Goal: Task Accomplishment & Management: Use online tool/utility

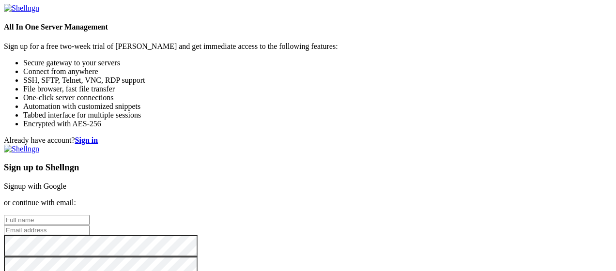
click at [66, 182] on link "Signup with Google" at bounding box center [35, 186] width 62 height 8
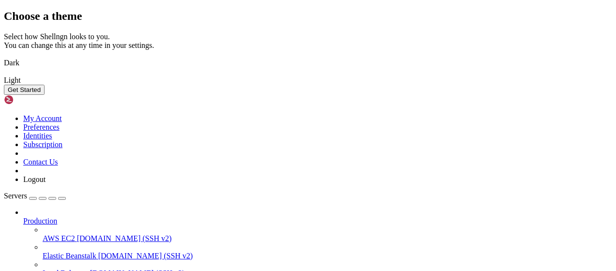
click at [218, 67] on div "Dark" at bounding box center [308, 63] width 608 height 9
click at [45, 95] on button "Get Started" at bounding box center [24, 90] width 41 height 10
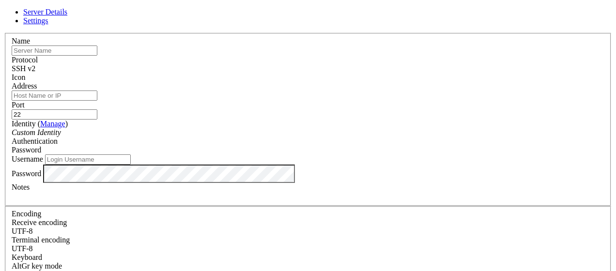
click at [97, 56] on input "text" at bounding box center [55, 51] width 86 height 10
paste input "[DOMAIN_NAME]"
type input "[DOMAIN_NAME]"
click at [374, 71] on div "SSH v2" at bounding box center [308, 68] width 593 height 9
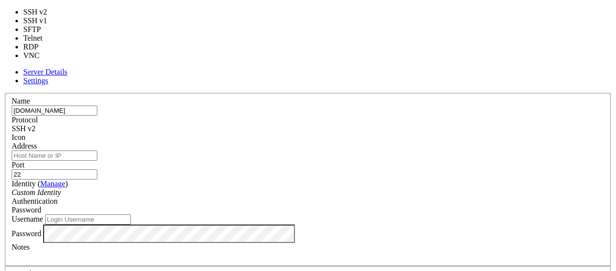
click at [422, 133] on div "Icon" at bounding box center [308, 137] width 593 height 9
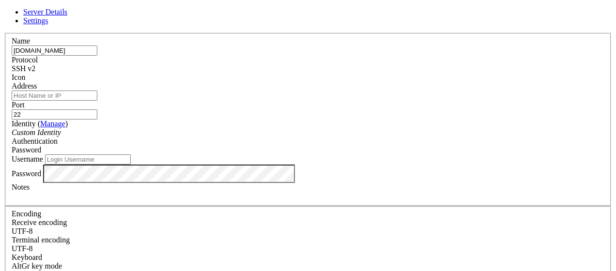
click at [97, 109] on input "22" at bounding box center [55, 114] width 86 height 10
type input "2220"
click at [131, 154] on input "Username" at bounding box center [88, 159] width 86 height 10
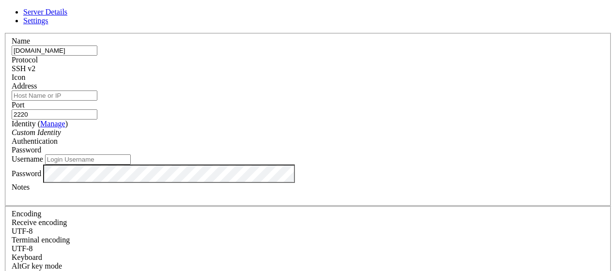
paste input "bandit0"
type input "bandit0"
click at [271, 200] on div at bounding box center [308, 196] width 593 height 9
click at [425, 82] on div at bounding box center [308, 82] width 593 height 0
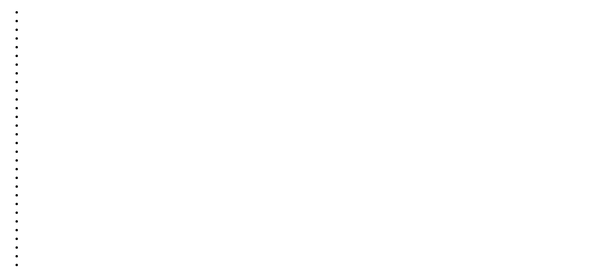
scroll to position [324, 0]
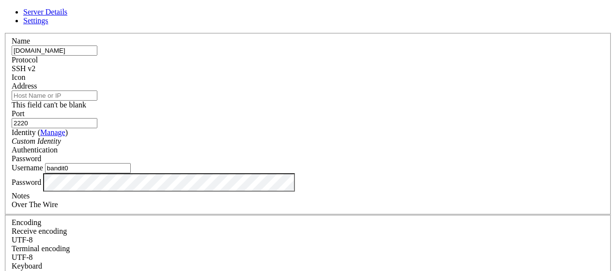
click at [97, 101] on input "Address" at bounding box center [55, 96] width 86 height 10
drag, startPoint x: 296, startPoint y: 65, endPoint x: 167, endPoint y: 66, distance: 129.3
click at [167, 66] on div "Name [DOMAIN_NAME] Protocol SSH v2 Icon Address This field can't be blank Port" at bounding box center [308, 215] width 608 height 365
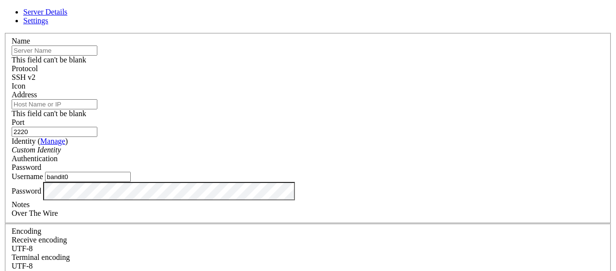
click at [97, 109] on input "Address" at bounding box center [55, 104] width 86 height 10
paste input "[DOMAIN_NAME]"
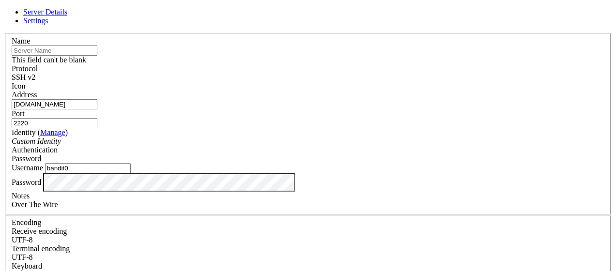
scroll to position [53, 0]
type input "[DOMAIN_NAME]"
drag, startPoint x: 236, startPoint y: 204, endPoint x: 160, endPoint y: 204, distance: 76.5
click at [161, 204] on div "Server Details Settings Name This field can't be blank Protocol SSH v2 Icon" at bounding box center [308, 212] width 608 height 409
copy div "Over The Wire"
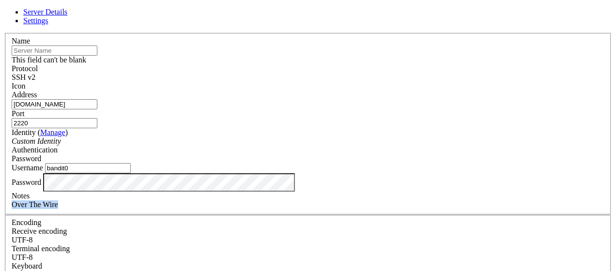
scroll to position [0, 0]
click at [97, 56] on input "text" at bounding box center [55, 51] width 86 height 10
paste input "Over The Wire"
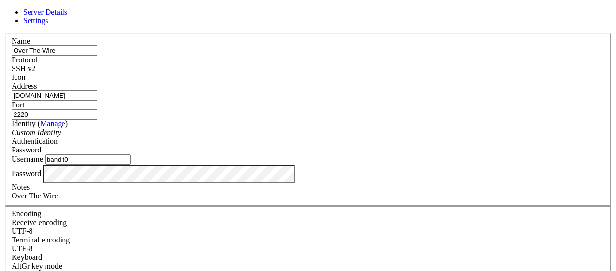
type input "Over The Wire"
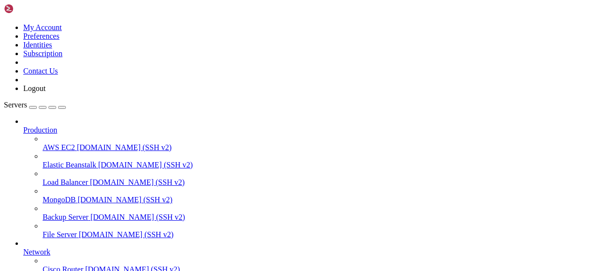
scroll to position [120, 0]
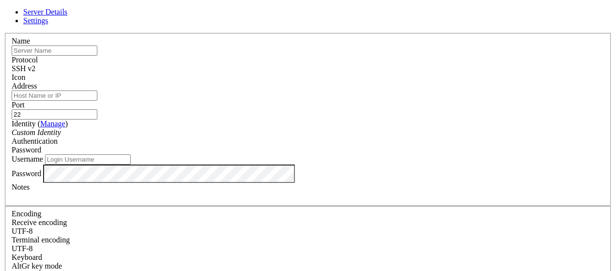
click at [4, 33] on link at bounding box center [4, 33] width 0 height 0
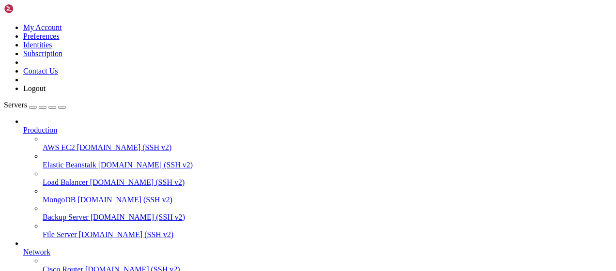
scroll to position [0, 0]
click at [111, 117] on div at bounding box center [317, 121] width 589 height 9
click at [23, 126] on icon at bounding box center [23, 126] width 0 height 0
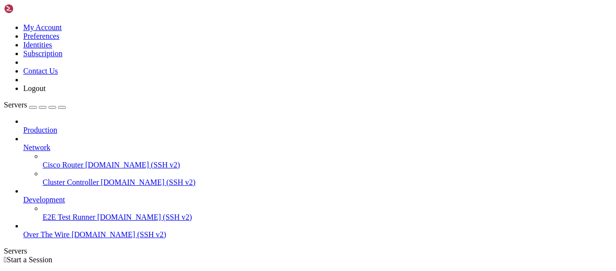
click at [23, 143] on icon at bounding box center [23, 143] width 0 height 0
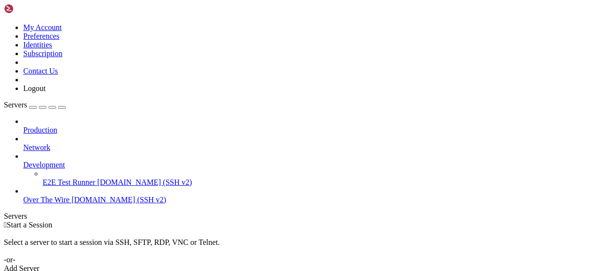
click at [70, 196] on span "Over The Wire" at bounding box center [46, 200] width 46 height 8
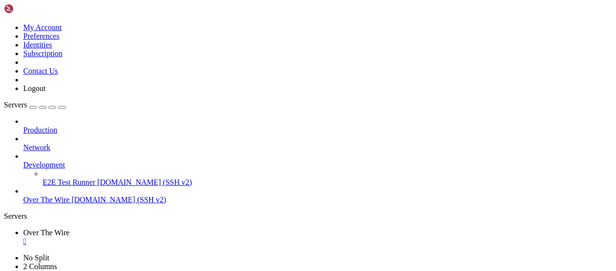
click at [97, 178] on span "[DOMAIN_NAME] (SSH v2)" at bounding box center [144, 182] width 95 height 8
click at [70, 196] on span "Over The Wire" at bounding box center [46, 200] width 46 height 8
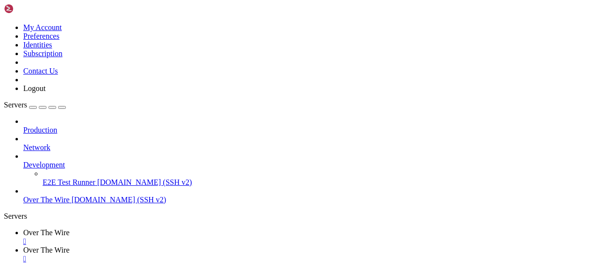
drag, startPoint x: 299, startPoint y: 62, endPoint x: 168, endPoint y: 109, distance: 138.9
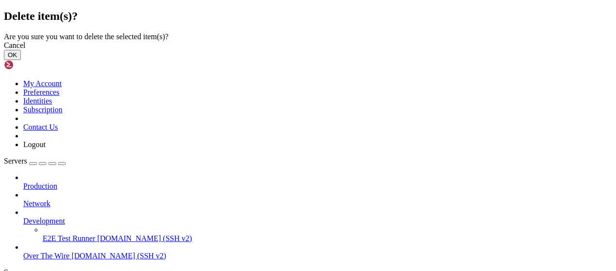
click at [21, 60] on button "OK" at bounding box center [12, 55] width 17 height 10
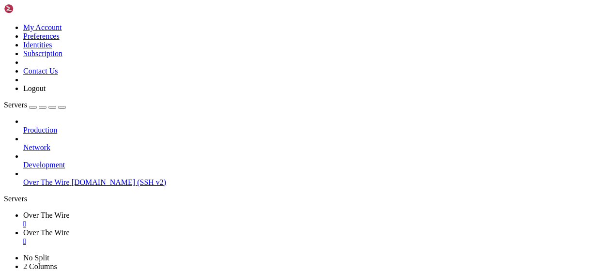
click at [73, 178] on span "[DOMAIN_NAME] (SSH v2)" at bounding box center [119, 182] width 95 height 8
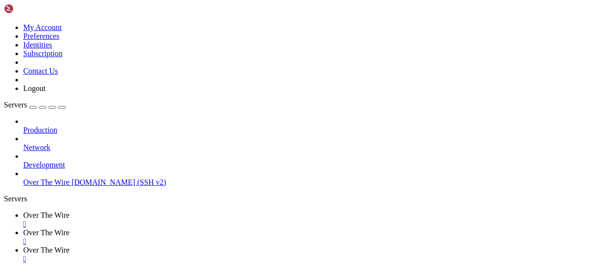
drag, startPoint x: 252, startPoint y: 830, endPoint x: 275, endPoint y: 830, distance: 22.8
drag, startPoint x: 204, startPoint y: 841, endPoint x: 257, endPoint y: 874, distance: 61.8
drag, startPoint x: 257, startPoint y: 874, endPoint x: 200, endPoint y: 861, distance: 58.7
drag, startPoint x: 223, startPoint y: 855, endPoint x: 186, endPoint y: 878, distance: 43.5
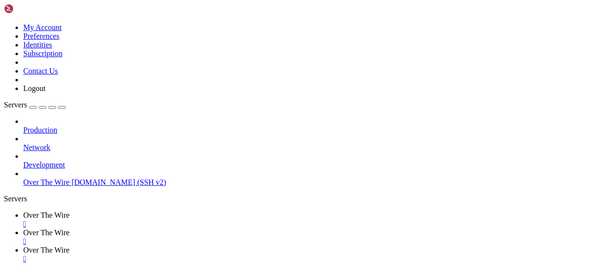
drag, startPoint x: 194, startPoint y: 164, endPoint x: 282, endPoint y: 204, distance: 97.5
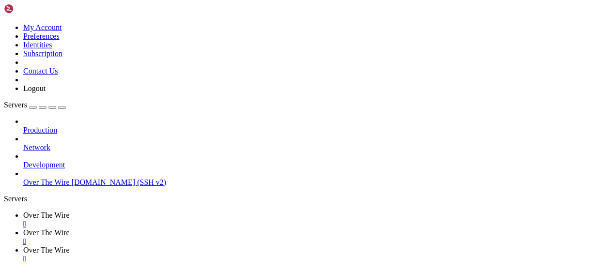
click at [189, 220] on div "" at bounding box center [317, 224] width 589 height 9
drag, startPoint x: 214, startPoint y: 519, endPoint x: 280, endPoint y: 546, distance: 71.7
drag, startPoint x: 246, startPoint y: 540, endPoint x: 227, endPoint y: 548, distance: 21.0
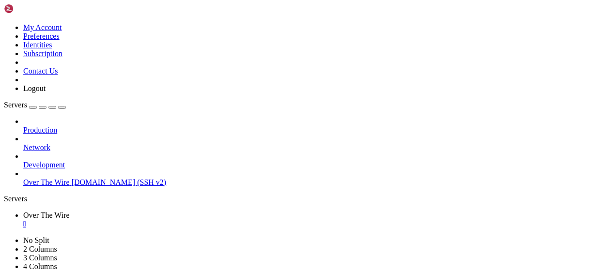
scroll to position [4, 1]
click at [50, 143] on span "Network" at bounding box center [36, 147] width 27 height 8
click at [23, 126] on icon at bounding box center [23, 126] width 0 height 0
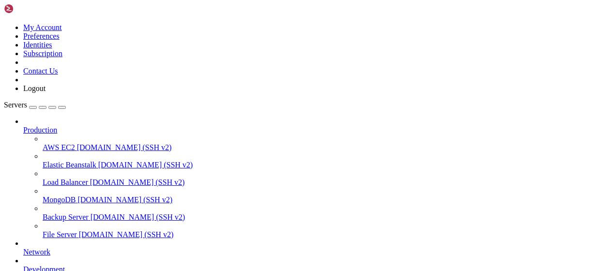
click at [86, 231] on span "[DOMAIN_NAME] (SSH v2)" at bounding box center [126, 235] width 95 height 8
click at [91, 213] on span "[DOMAIN_NAME] (SSH v2)" at bounding box center [138, 217] width 95 height 8
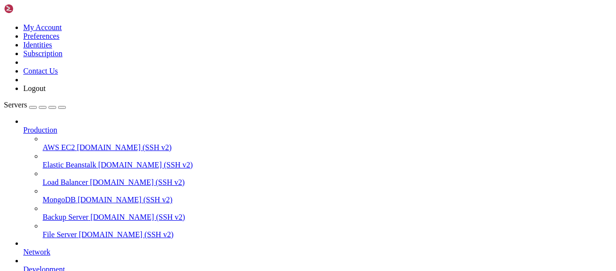
click at [23, 126] on icon at bounding box center [23, 126] width 0 height 0
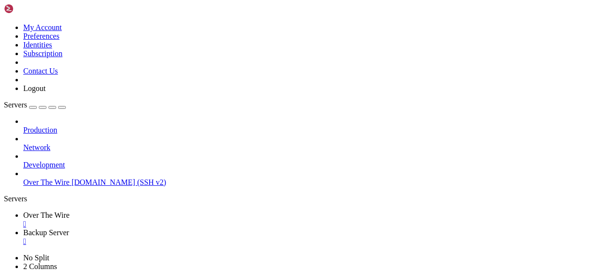
click at [23, 143] on icon at bounding box center [23, 143] width 0 height 0
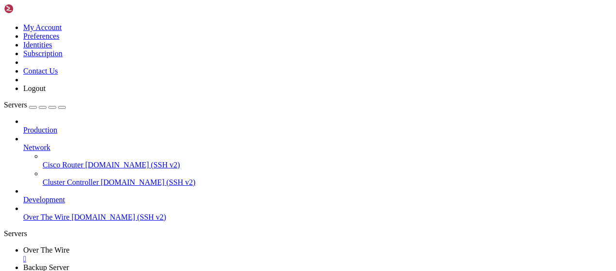
click at [23, 143] on icon at bounding box center [23, 143] width 0 height 0
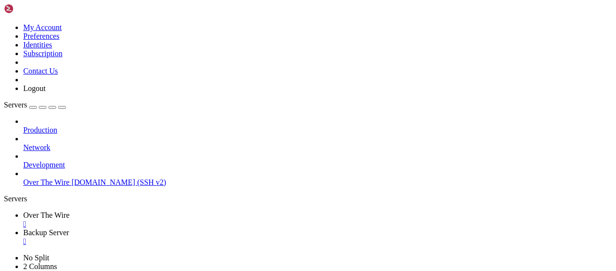
click at [70, 178] on span "Over The Wire" at bounding box center [46, 182] width 46 height 8
click at [70, 211] on span "Over The Wire" at bounding box center [46, 215] width 46 height 8
click at [69, 229] on span "Backup Server" at bounding box center [46, 233] width 46 height 8
click at [50, 143] on span "Network" at bounding box center [36, 147] width 27 height 8
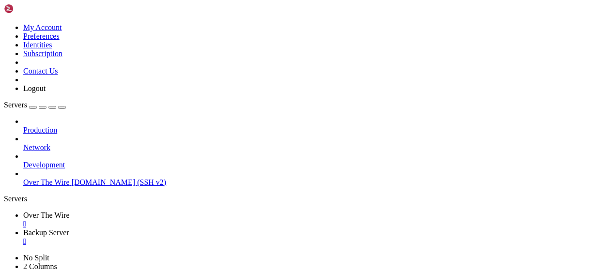
click at [23, 143] on icon at bounding box center [23, 143] width 0 height 0
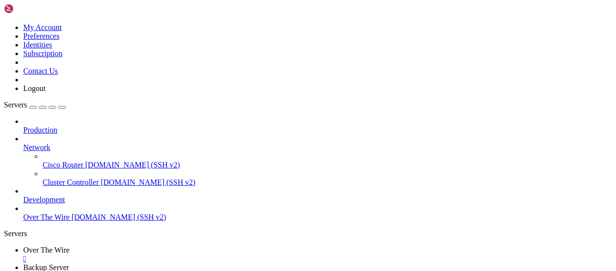
click at [101, 178] on span "[DOMAIN_NAME] (SSH v2)" at bounding box center [148, 182] width 95 height 8
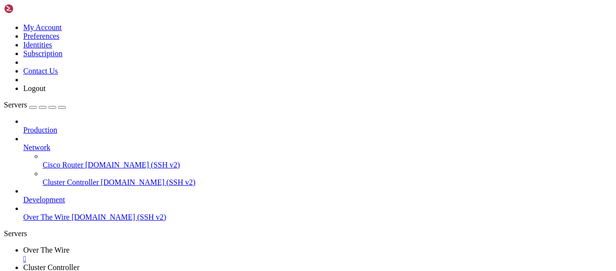
click at [283, 263] on link "Cluster Controller " at bounding box center [317, 271] width 589 height 17
click at [191, 255] on div "" at bounding box center [317, 259] width 589 height 9
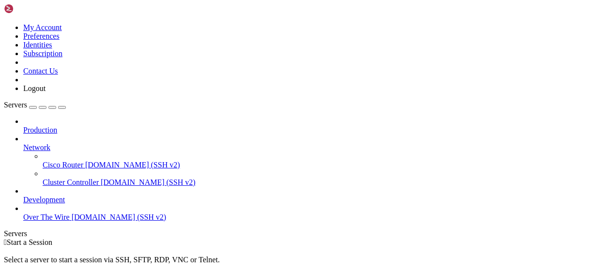
click at [72, 213] on span "[DOMAIN_NAME] (SSH v2)" at bounding box center [119, 217] width 95 height 8
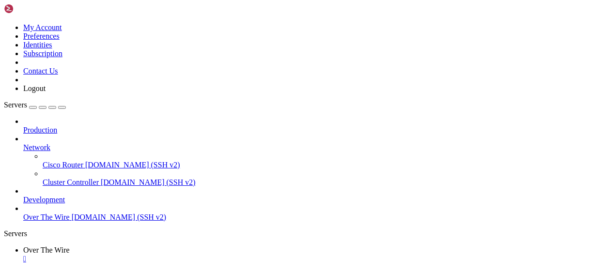
click at [4, 271] on link at bounding box center [4, 271] width 0 height 0
drag, startPoint x: 35, startPoint y: 541, endPoint x: 9, endPoint y: 541, distance: 26.6
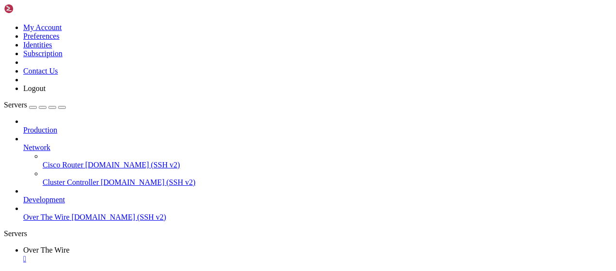
drag, startPoint x: 232, startPoint y: 543, endPoint x: 218, endPoint y: 554, distance: 17.5
drag, startPoint x: 216, startPoint y: 532, endPoint x: 215, endPoint y: 539, distance: 6.8
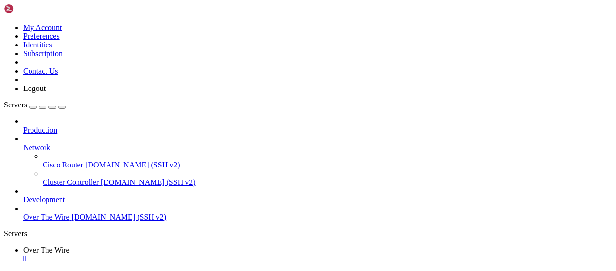
click at [188, 255] on div "" at bounding box center [317, 259] width 589 height 9
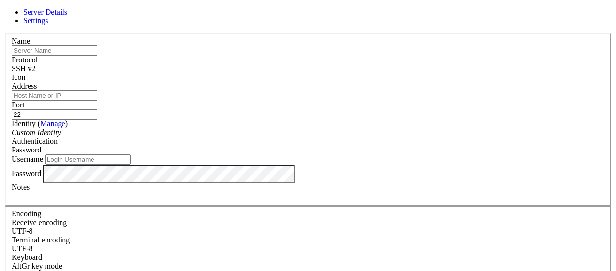
click at [314, 137] on div "Custom Identity" at bounding box center [308, 132] width 593 height 9
click at [312, 101] on div "Address" at bounding box center [308, 91] width 593 height 19
click at [65, 121] on link "Manage" at bounding box center [52, 124] width 25 height 8
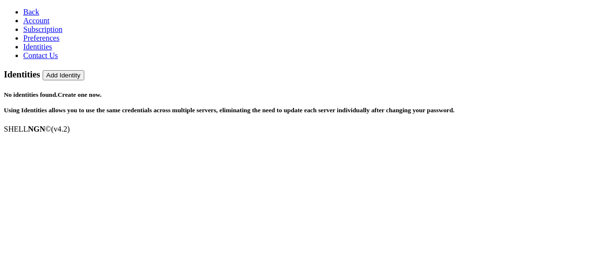
click at [102, 91] on link "Create one now." at bounding box center [80, 94] width 44 height 7
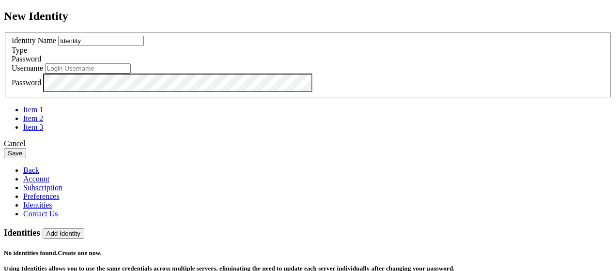
click at [144, 46] on input "Identity" at bounding box center [101, 41] width 86 height 10
drag, startPoint x: 226, startPoint y: 101, endPoint x: 152, endPoint y: 101, distance: 74.1
click at [152, 101] on div "New Identity Identity Name Identity Type Password Username Password" at bounding box center [308, 84] width 608 height 149
type input "[PERSON_NAME]"
click at [401, 63] on div "Password" at bounding box center [308, 59] width 593 height 9
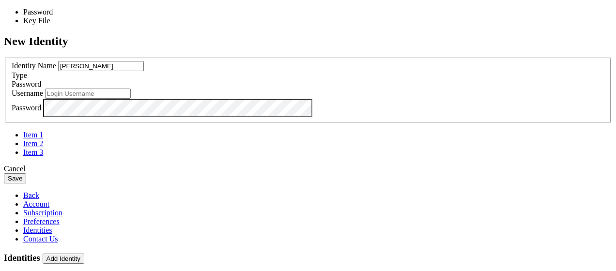
click at [286, 71] on div "Identity Name [PERSON_NAME]" at bounding box center [308, 66] width 593 height 10
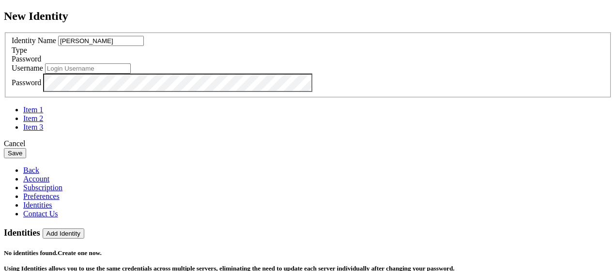
click at [131, 74] on input "text" at bounding box center [88, 68] width 86 height 10
paste input "bandit0"
click at [131, 74] on input "bandit0" at bounding box center [88, 68] width 86 height 10
type input "bandit0"
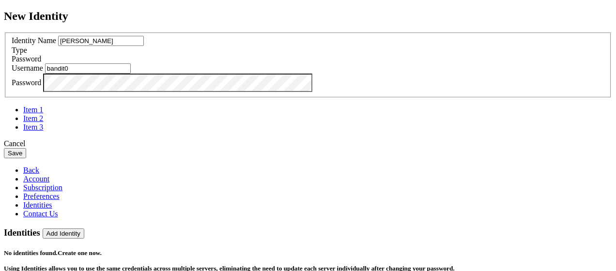
click at [139, 159] on div "New Identity Identity Name [PERSON_NAME] Type Password Username bandit0 Password" at bounding box center [308, 84] width 608 height 149
click at [26, 158] on button "Save" at bounding box center [15, 153] width 22 height 10
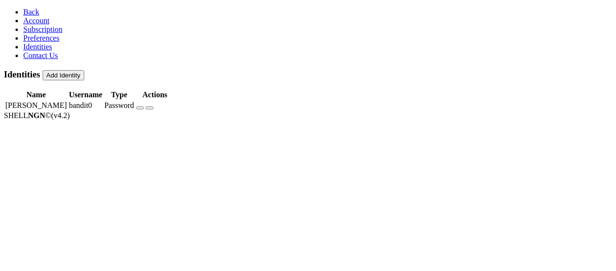
click at [67, 101] on td "[PERSON_NAME]" at bounding box center [36, 106] width 62 height 10
click at [23, 9] on icon at bounding box center [23, 12] width 0 height 8
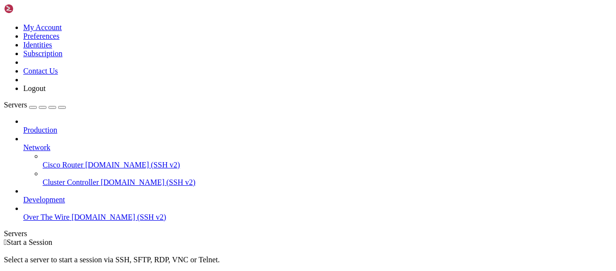
click at [56, 213] on span "Over The Wire" at bounding box center [46, 217] width 46 height 8
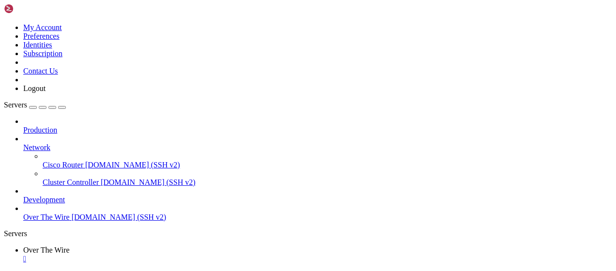
click at [70, 246] on span "Over The Wire" at bounding box center [46, 250] width 46 height 8
click at [72, 213] on span "[DOMAIN_NAME] (SSH v2)" at bounding box center [119, 217] width 95 height 8
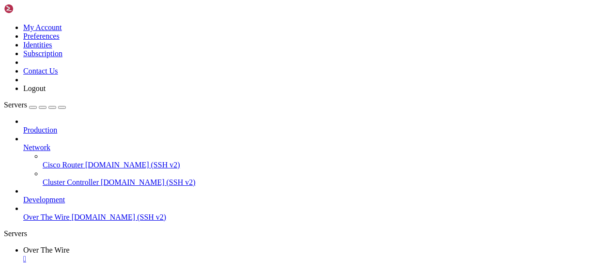
click at [72, 213] on span "[DOMAIN_NAME] (SSH v2)" at bounding box center [119, 217] width 95 height 8
drag, startPoint x: 271, startPoint y: 8, endPoint x: 262, endPoint y: 11, distance: 10.1
drag, startPoint x: 194, startPoint y: 10, endPoint x: 193, endPoint y: 17, distance: 7.8
click at [194, 246] on link "Over The Wire " at bounding box center [317, 254] width 589 height 17
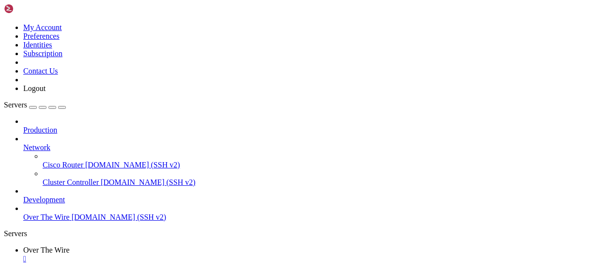
click at [190, 255] on div "" at bounding box center [317, 259] width 589 height 9
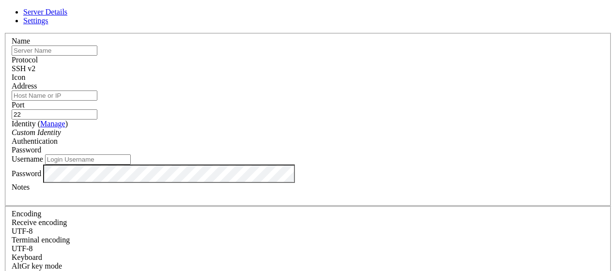
click at [97, 101] on input "Address" at bounding box center [55, 96] width 86 height 10
paste input "[DOMAIN_NAME]"
type input "[DOMAIN_NAME]"
click at [97, 109] on input "22" at bounding box center [55, 114] width 86 height 10
type input "222"
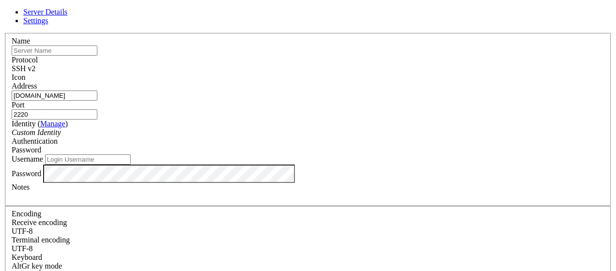
type input "2220"
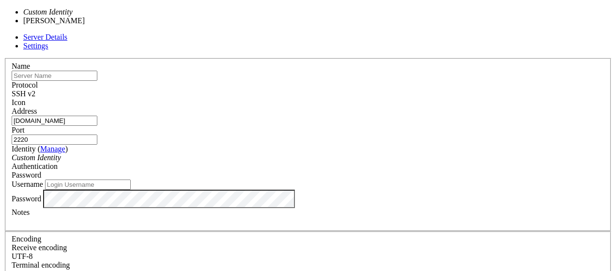
click at [265, 154] on div "Custom Identity" at bounding box center [308, 158] width 593 height 9
type input "bandit0"
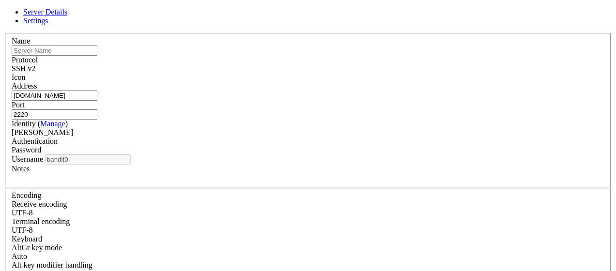
click at [381, 146] on div "Password" at bounding box center [308, 150] width 593 height 9
click at [214, 182] on div at bounding box center [308, 177] width 593 height 9
click at [97, 56] on input "text" at bounding box center [55, 51] width 86 height 10
type input "Over The Wire"
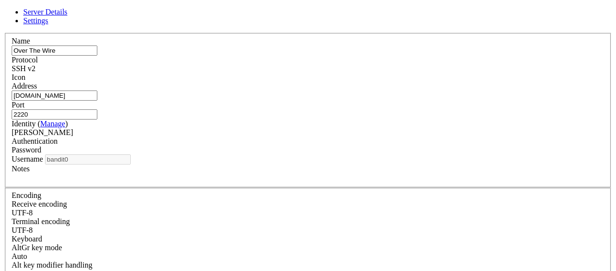
click at [97, 99] on input "[DOMAIN_NAME]" at bounding box center [55, 96] width 86 height 10
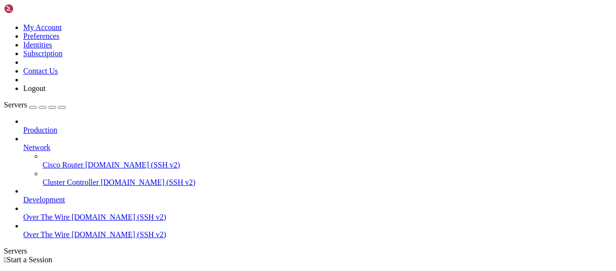
click at [72, 231] on span "[DOMAIN_NAME] (SSH v2)" at bounding box center [119, 235] width 95 height 8
click at [72, 213] on span "[DOMAIN_NAME] (SSH v2)" at bounding box center [119, 217] width 95 height 8
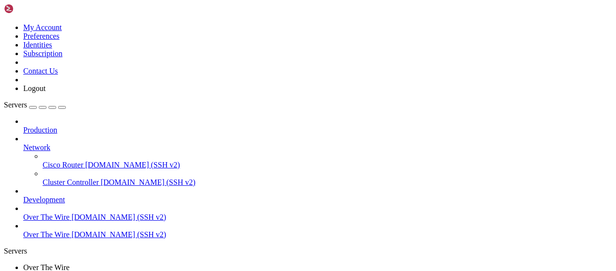
click at [72, 213] on span "[DOMAIN_NAME] (SSH v2)" at bounding box center [119, 217] width 95 height 8
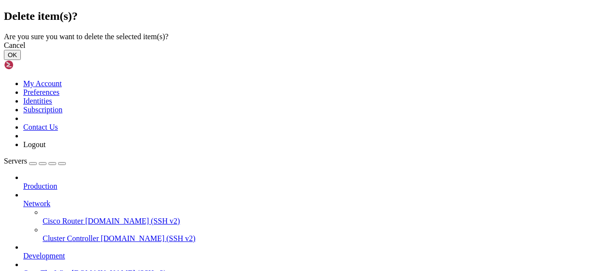
drag, startPoint x: 426, startPoint y: 171, endPoint x: 287, endPoint y: 126, distance: 146.0
click at [21, 60] on button "OK" at bounding box center [12, 55] width 17 height 10
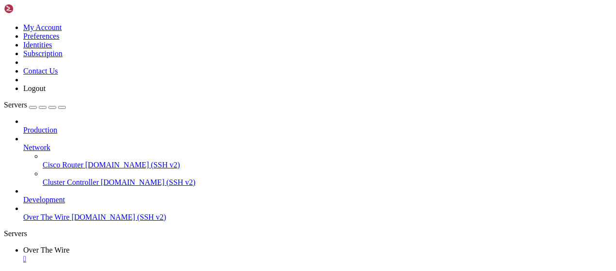
click at [192, 255] on div "" at bounding box center [317, 259] width 589 height 9
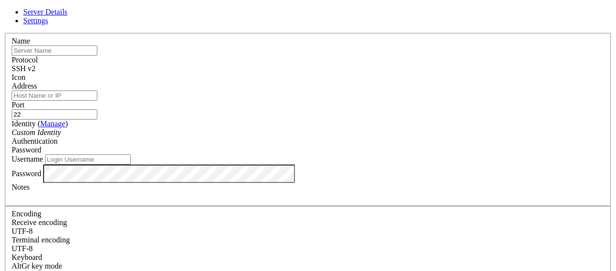
click at [373, 64] on div "SSH v2" at bounding box center [308, 68] width 593 height 9
click at [97, 109] on input "22" at bounding box center [55, 114] width 86 height 10
type input "2220"
click at [97, 56] on input "text" at bounding box center [55, 51] width 86 height 10
type input "over the wire"
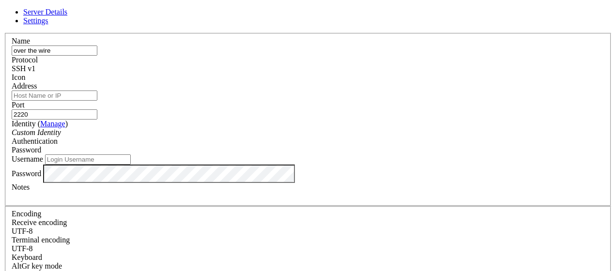
click at [97, 100] on input "Address" at bounding box center [55, 96] width 86 height 10
paste input "[DOMAIN_NAME]"
type input "[DOMAIN_NAME]"
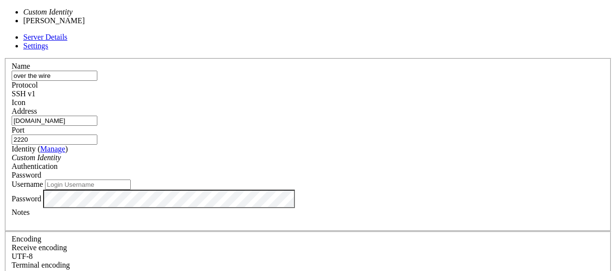
click at [242, 154] on div "Custom Identity" at bounding box center [308, 158] width 593 height 9
type input "bandit0"
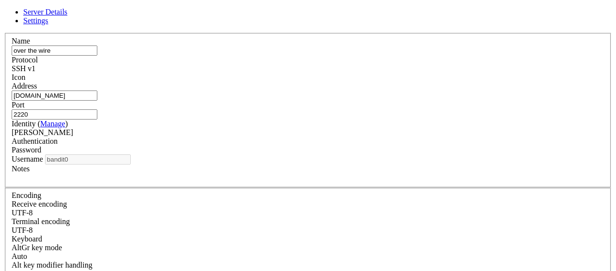
click at [214, 182] on div at bounding box center [308, 177] width 593 height 9
click at [233, 182] on div at bounding box center [308, 177] width 593 height 9
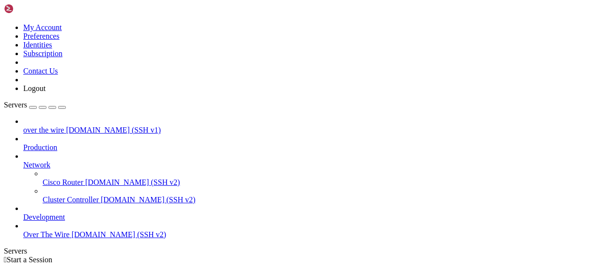
click at [23, 161] on icon at bounding box center [23, 161] width 0 height 0
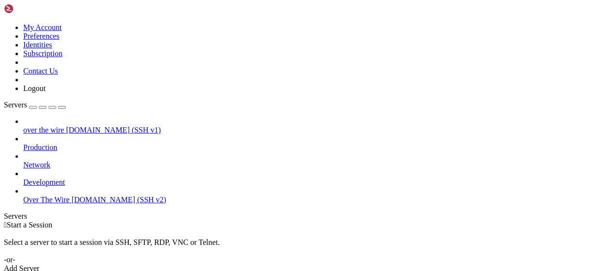
click at [64, 126] on span "over the wire" at bounding box center [43, 130] width 41 height 8
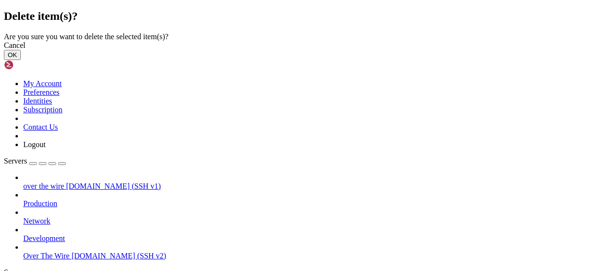
click at [445, 60] on div "Cancel OK" at bounding box center [308, 50] width 608 height 19
click at [21, 60] on button "OK" at bounding box center [12, 55] width 17 height 10
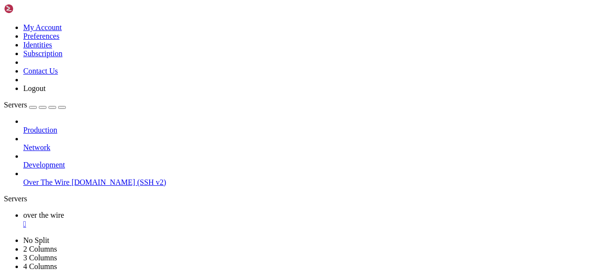
click at [186, 220] on div "" at bounding box center [317, 224] width 589 height 9
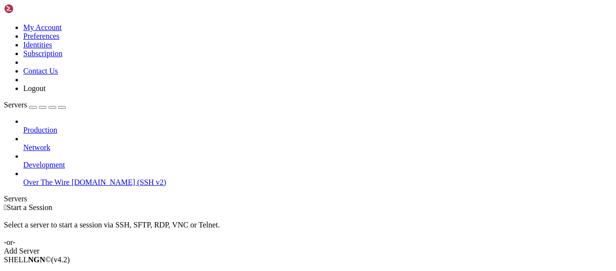
click at [380, 247] on link "Add Server" at bounding box center [308, 251] width 608 height 9
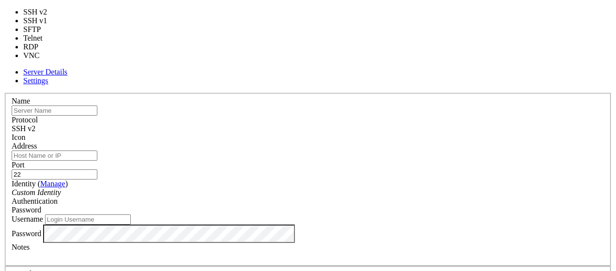
click at [35, 124] on span "SSH v2" at bounding box center [24, 128] width 24 height 8
click at [97, 106] on input "text" at bounding box center [55, 111] width 86 height 10
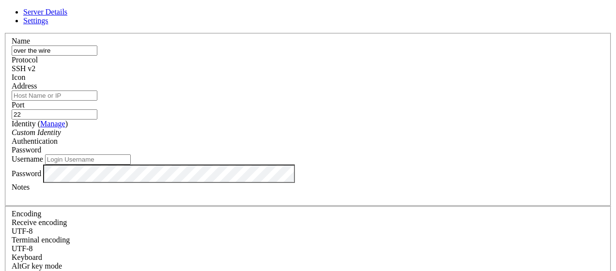
type input "over the wire"
click at [97, 101] on input "Address" at bounding box center [55, 96] width 86 height 10
paste input "[DOMAIN_NAME]"
type input "[DOMAIN_NAME]"
click at [231, 135] on div "Custom Identity" at bounding box center [308, 132] width 593 height 9
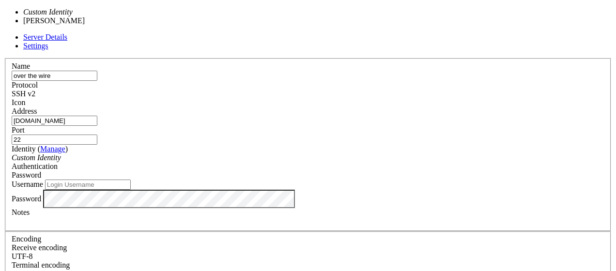
type input "bandit0"
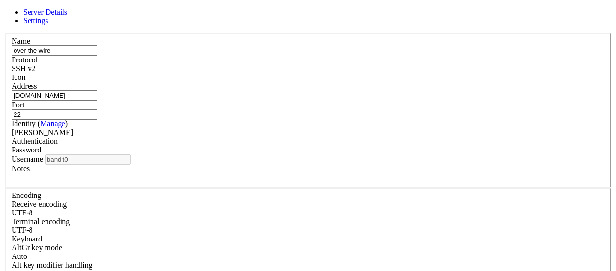
click at [97, 109] on input "22" at bounding box center [55, 114] width 86 height 10
type input "2220"
click at [30, 173] on label "Notes" at bounding box center [21, 169] width 18 height 8
click at [244, 182] on div at bounding box center [308, 177] width 593 height 9
click at [97, 101] on input "[DOMAIN_NAME]" at bounding box center [55, 96] width 86 height 10
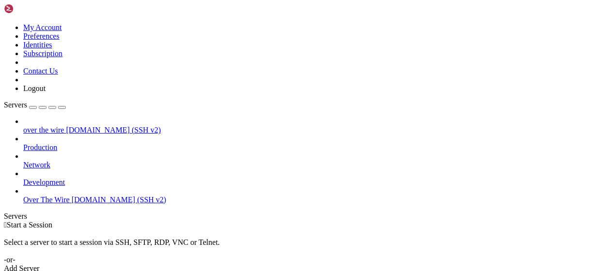
click at [49, 196] on span "Over The Wire" at bounding box center [46, 200] width 46 height 8
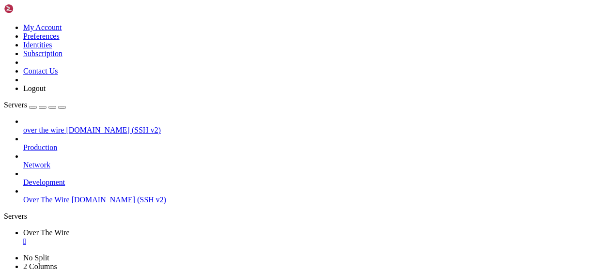
click at [191, 237] on div "" at bounding box center [317, 241] width 589 height 9
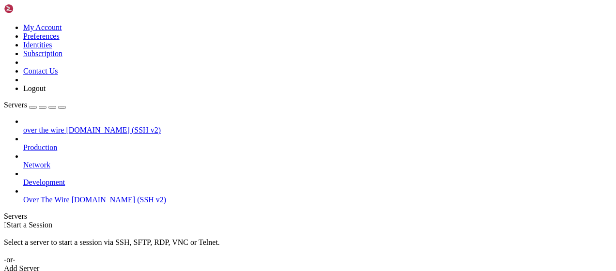
click at [64, 126] on span "over the wire" at bounding box center [43, 130] width 41 height 8
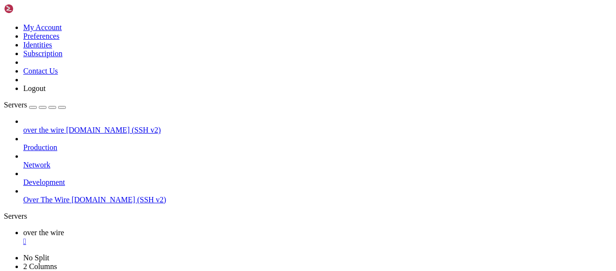
drag, startPoint x: 35, startPoint y: 599, endPoint x: 9, endPoint y: 597, distance: 26.3
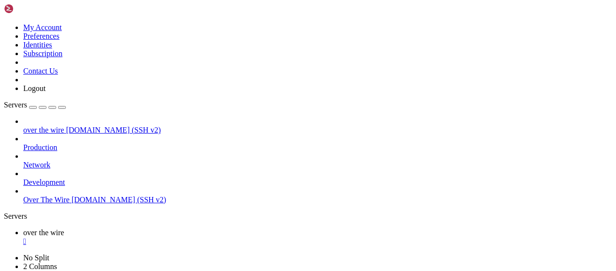
drag, startPoint x: 108, startPoint y: 597, endPoint x: 130, endPoint y: 606, distance: 24.1
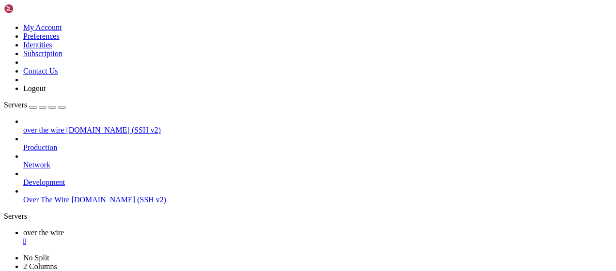
scroll to position [650, 0]
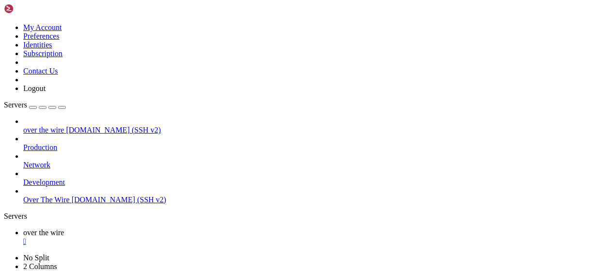
scroll to position [766, 0]
drag, startPoint x: 290, startPoint y: 588, endPoint x: 160, endPoint y: 587, distance: 130.3
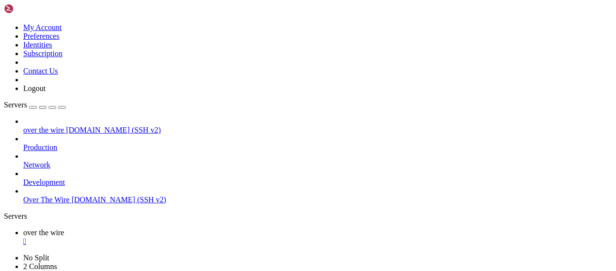
click at [70, 196] on span "Over The Wire" at bounding box center [46, 200] width 46 height 8
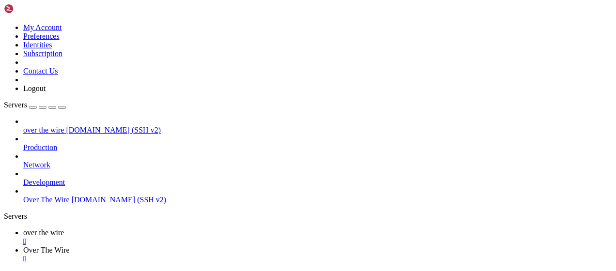
click at [185, 237] on div "" at bounding box center [317, 241] width 589 height 9
click at [185, 229] on link "Over The Wire " at bounding box center [317, 237] width 589 height 17
click at [189, 237] on div "" at bounding box center [317, 241] width 589 height 9
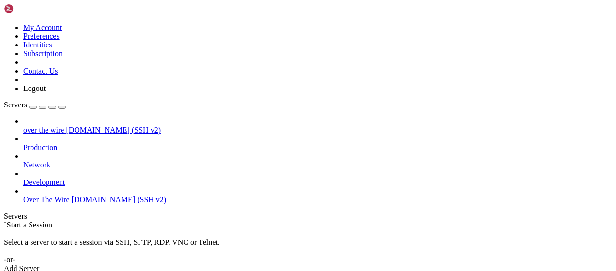
click at [366, 264] on div "Add Server" at bounding box center [308, 268] width 608 height 9
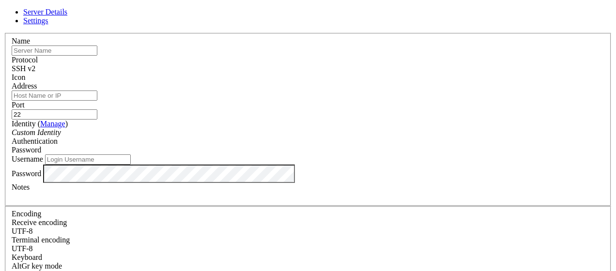
click at [97, 56] on input "text" at bounding box center [55, 51] width 86 height 10
type input "L12"
click at [97, 109] on input "22" at bounding box center [55, 114] width 86 height 10
type input "2220"
click at [97, 101] on input "Address" at bounding box center [55, 96] width 86 height 10
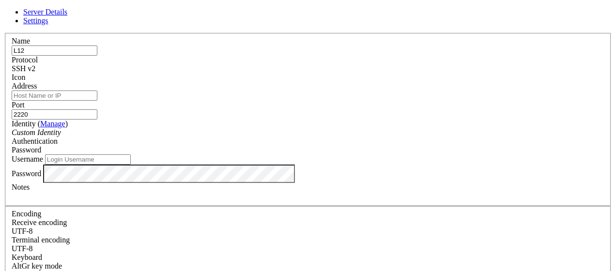
paste input "[DOMAIN_NAME]"
type input "[DOMAIN_NAME]"
click at [257, 137] on div "Custom Identity" at bounding box center [308, 132] width 593 height 9
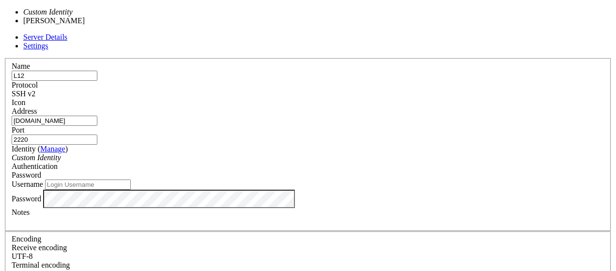
click at [43, 180] on label "Username" at bounding box center [27, 184] width 31 height 8
click at [131, 180] on input "Username" at bounding box center [88, 185] width 86 height 10
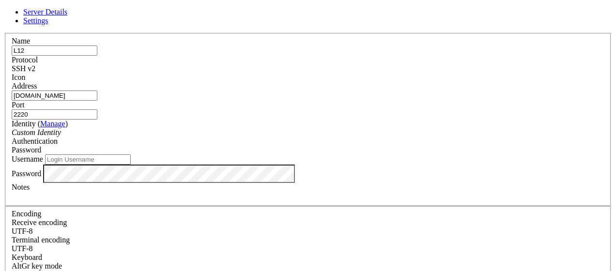
click at [131, 165] on input "Username" at bounding box center [88, 159] width 86 height 10
type input "bandit0"
click at [414, 200] on div at bounding box center [308, 196] width 593 height 9
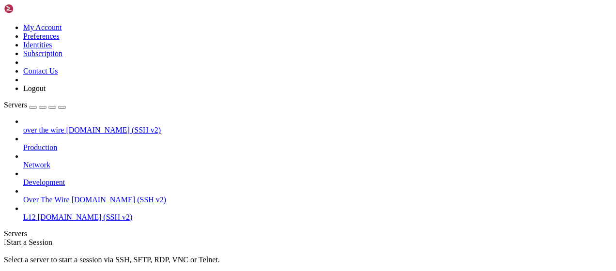
click at [29, 213] on link "L12 bandit.labs.overthewire.org (SSH v2)" at bounding box center [317, 217] width 589 height 9
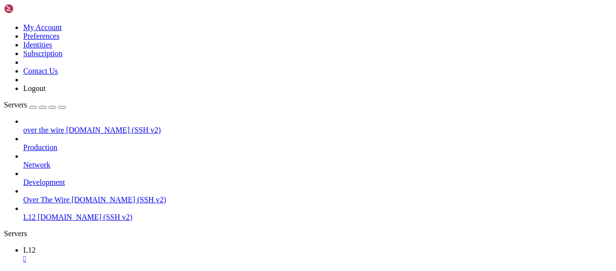
scroll to position [0, 0]
drag, startPoint x: 227, startPoint y: 536, endPoint x: 253, endPoint y: 551, distance: 30.2
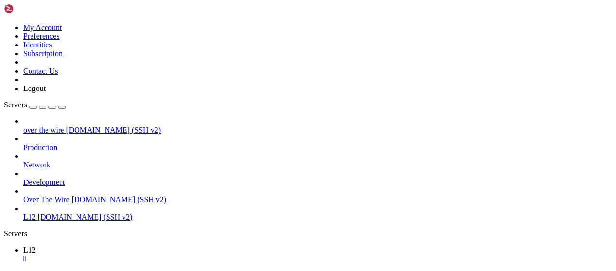
drag, startPoint x: 204, startPoint y: 572, endPoint x: 278, endPoint y: 586, distance: 76.0
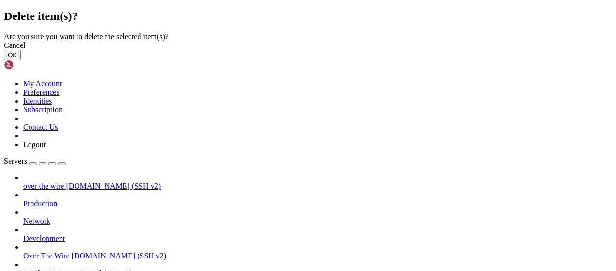
click at [21, 60] on button "OK" at bounding box center [12, 55] width 17 height 10
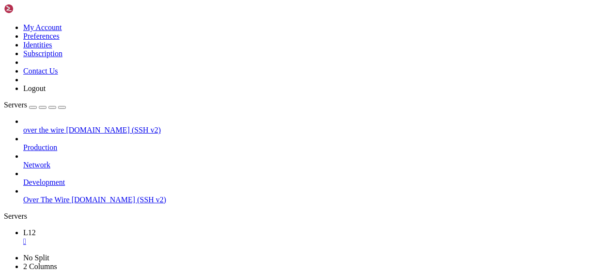
click at [154, 237] on div "" at bounding box center [317, 241] width 589 height 9
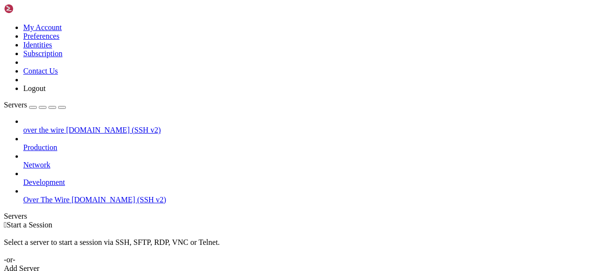
click at [363, 264] on div "Add Server" at bounding box center [308, 268] width 608 height 9
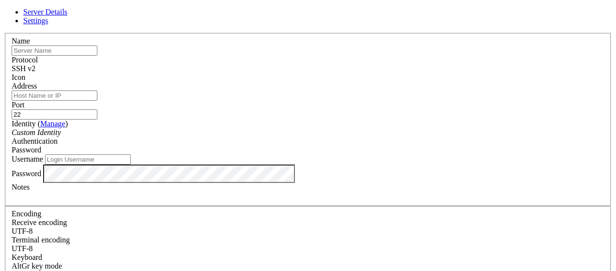
click at [97, 56] on input "text" at bounding box center [55, 51] width 86 height 10
type input "L12"
click at [97, 101] on input "Address" at bounding box center [55, 96] width 86 height 10
paste input "[DOMAIN_NAME]"
type input "[DOMAIN_NAME]"
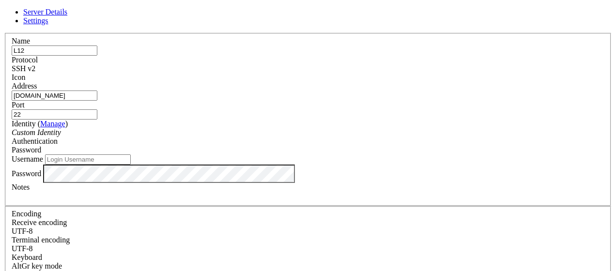
click at [97, 109] on input "22" at bounding box center [55, 114] width 86 height 10
type input "2220"
click at [231, 136] on div "Custom Identity" at bounding box center [308, 132] width 593 height 9
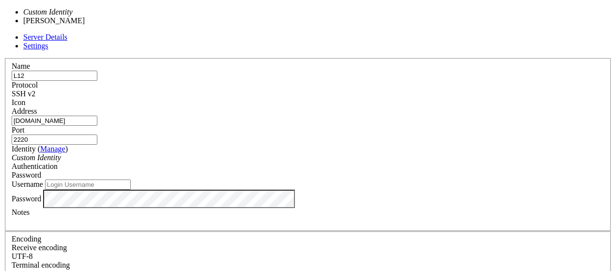
click at [43, 180] on label "Username" at bounding box center [27, 184] width 31 height 8
click at [131, 180] on input "Username" at bounding box center [88, 185] width 86 height 10
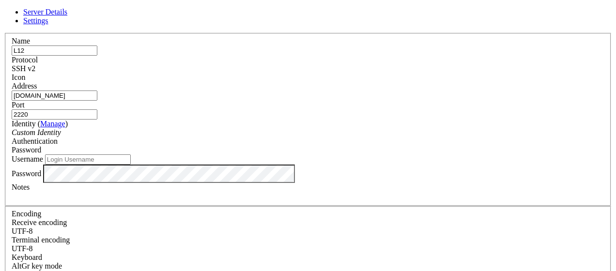
click at [131, 165] on input "Username" at bounding box center [88, 159] width 86 height 10
type input "bandit1"
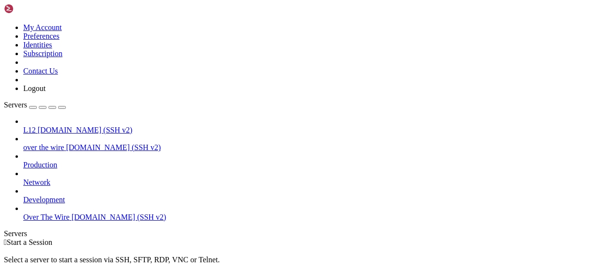
click at [66, 126] on link "L12 bandit.labs.overthewire.org (SSH v2)" at bounding box center [317, 130] width 589 height 9
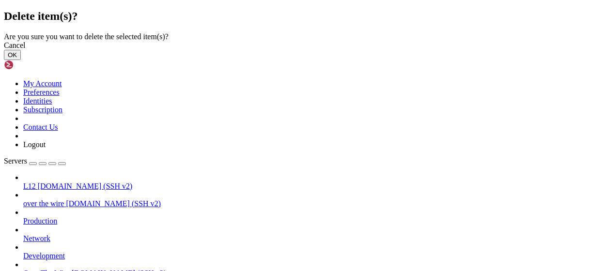
scroll to position [585, 0]
click at [21, 60] on button "OK" at bounding box center [12, 55] width 17 height 10
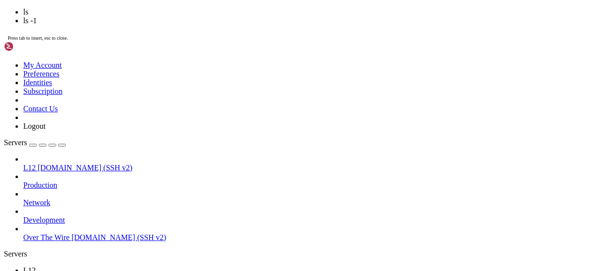
scroll to position [601, 0]
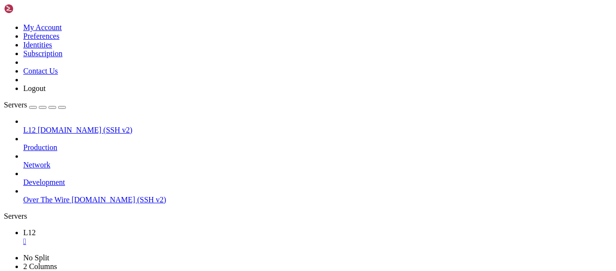
scroll to position [642, 0]
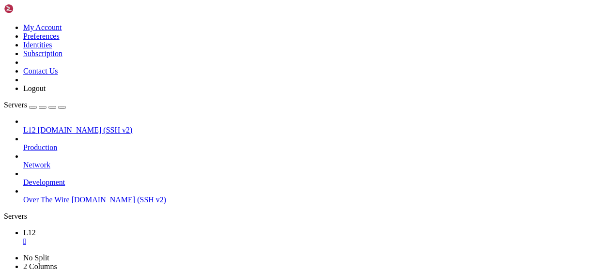
scroll to position [833, 0]
drag, startPoint x: 170, startPoint y: 563, endPoint x: 230, endPoint y: 599, distance: 69.1
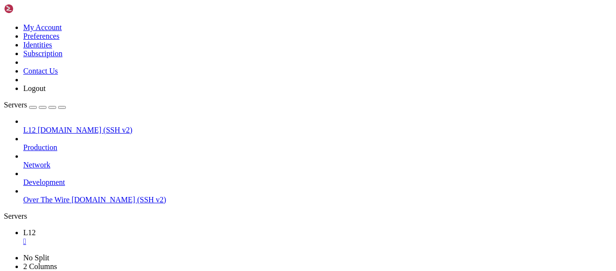
scroll to position [988, 0]
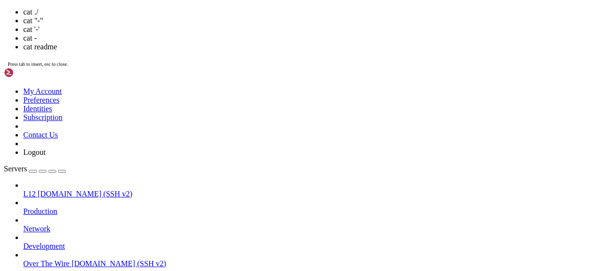
scroll to position [1037, 0]
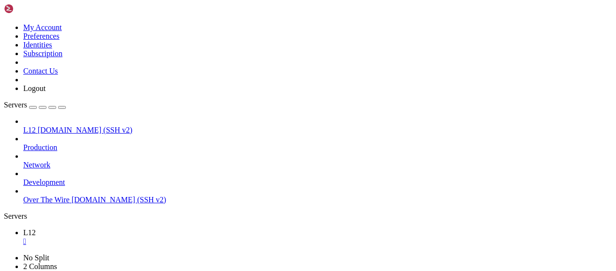
drag, startPoint x: 139, startPoint y: 600, endPoint x: 8, endPoint y: 598, distance: 131.7
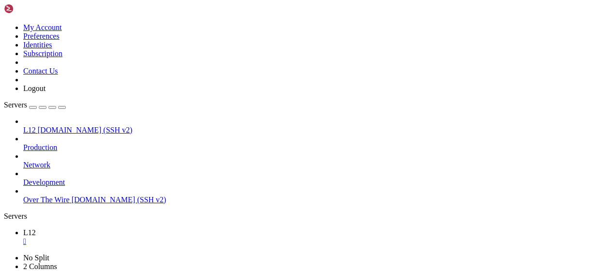
scroll to position [1630, 0]
click at [61, 204] on div "L12 bandit.labs.overthewire.org (SSH v2) Production Network Development Over Th…" at bounding box center [308, 160] width 608 height 87
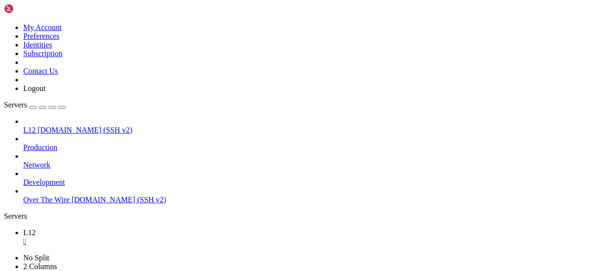
click at [60, 126] on span "[DOMAIN_NAME] (SSH v2)" at bounding box center [85, 130] width 95 height 8
drag, startPoint x: 61, startPoint y: 173, endPoint x: 63, endPoint y: 196, distance: 22.8
click at [37, 204] on div "L12 bandit.labs.overthewire.org (SSH v2) Production Network Development Over Th…" at bounding box center [308, 160] width 608 height 87
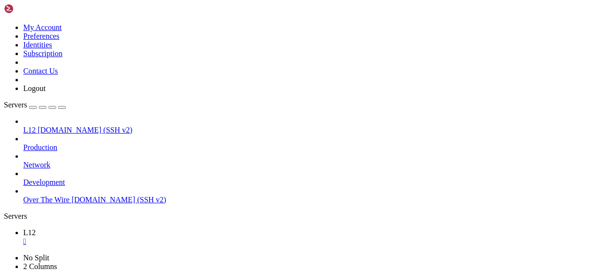
click at [159, 229] on link "L12 " at bounding box center [317, 237] width 589 height 17
click at [156, 237] on div "" at bounding box center [317, 241] width 589 height 9
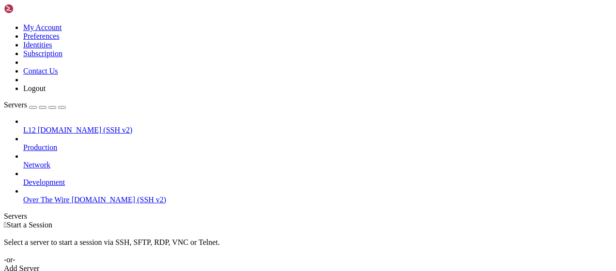
click at [359, 264] on link "Add Server" at bounding box center [308, 268] width 608 height 9
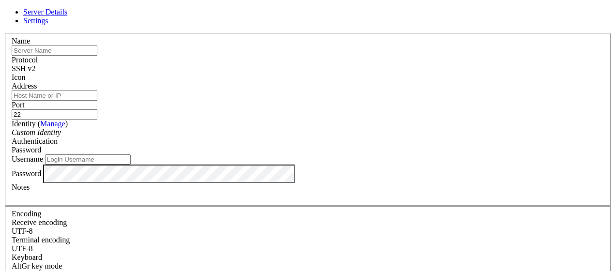
click at [97, 56] on input "text" at bounding box center [55, 51] width 86 height 10
type input "l23"
click at [97, 100] on input "Address" at bounding box center [55, 96] width 86 height 10
paste input "[DOMAIN_NAME]"
type input "[DOMAIN_NAME]"
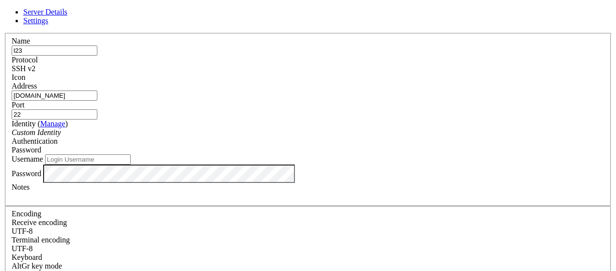
click at [97, 109] on input "22" at bounding box center [55, 114] width 86 height 10
type input "2220"
click at [131, 165] on input "Username" at bounding box center [88, 159] width 86 height 10
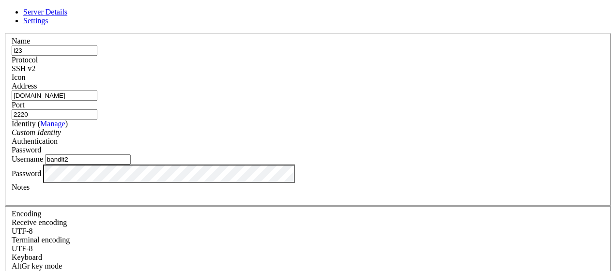
type input "bandit2"
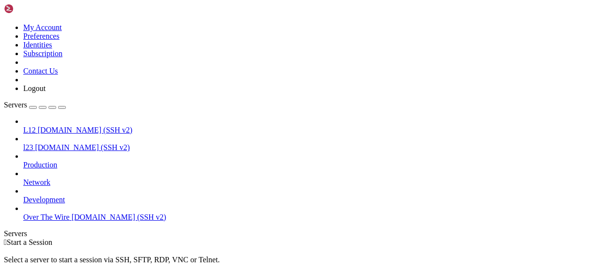
click at [62, 126] on span "[DOMAIN_NAME] (SSH v2)" at bounding box center [85, 130] width 95 height 8
click at [33, 143] on span "l23" at bounding box center [28, 147] width 10 height 8
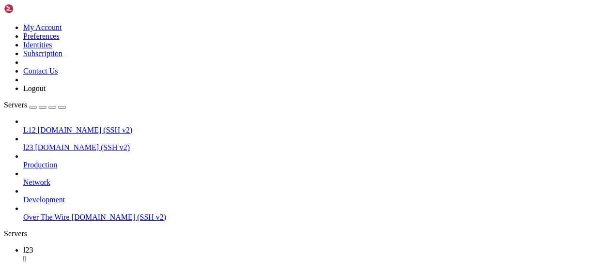
scroll to position [568, 0]
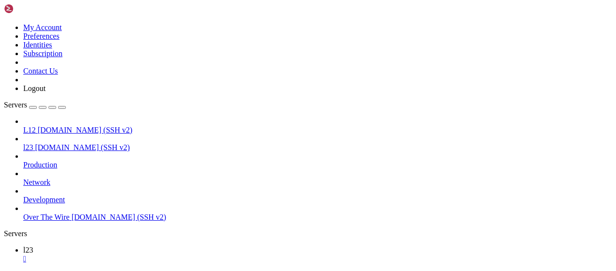
drag, startPoint x: 118, startPoint y: 606, endPoint x: 8, endPoint y: 604, distance: 109.9
drag, startPoint x: 90, startPoint y: 618, endPoint x: 256, endPoint y: 633, distance: 166.3
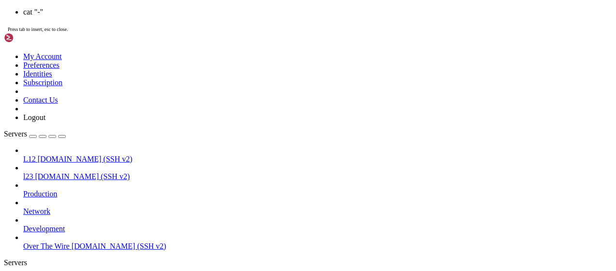
drag, startPoint x: 118, startPoint y: 554, endPoint x: 8, endPoint y: 554, distance: 109.4
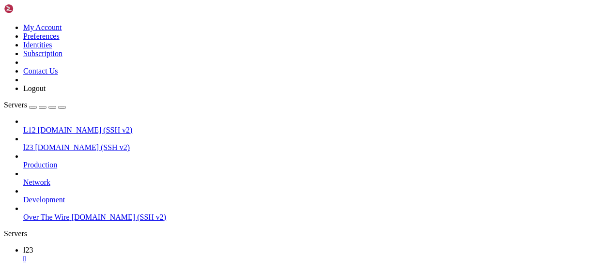
drag, startPoint x: 230, startPoint y: 638, endPoint x: 215, endPoint y: 640, distance: 15.1
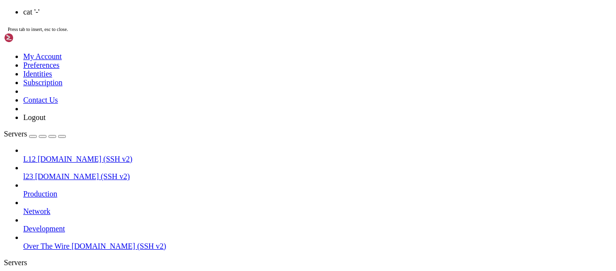
drag, startPoint x: 70, startPoint y: 528, endPoint x: 9, endPoint y: 529, distance: 61.0
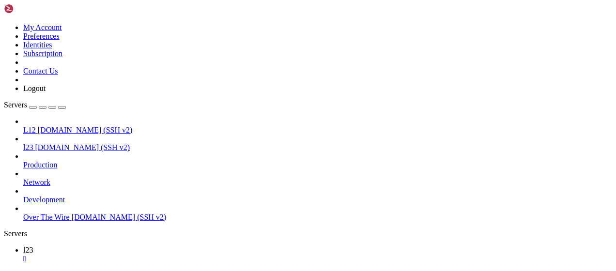
drag, startPoint x: 256, startPoint y: 629, endPoint x: 246, endPoint y: 638, distance: 13.4
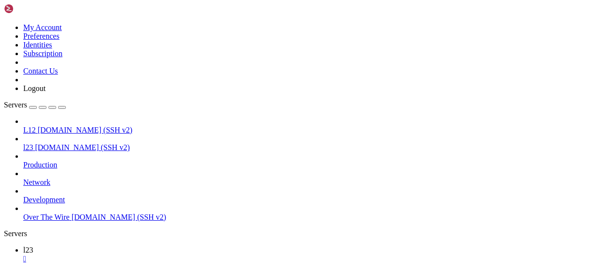
drag, startPoint x: 15, startPoint y: 443, endPoint x: 108, endPoint y: 442, distance: 92.5
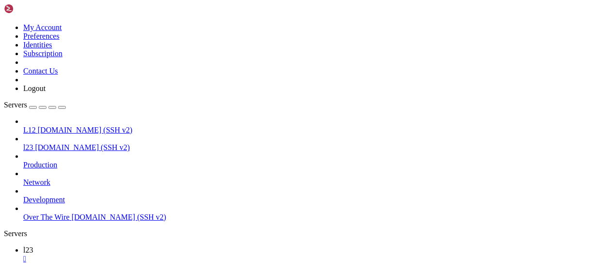
drag, startPoint x: 235, startPoint y: 616, endPoint x: 214, endPoint y: 644, distance: 34.9
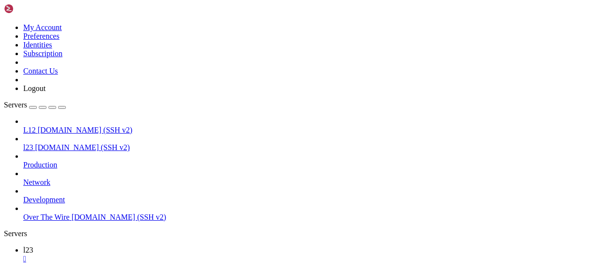
drag, startPoint x: 216, startPoint y: 633, endPoint x: 164, endPoint y: 632, distance: 51.8
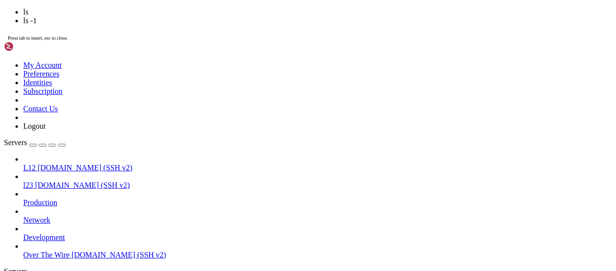
scroll to position [864, 0]
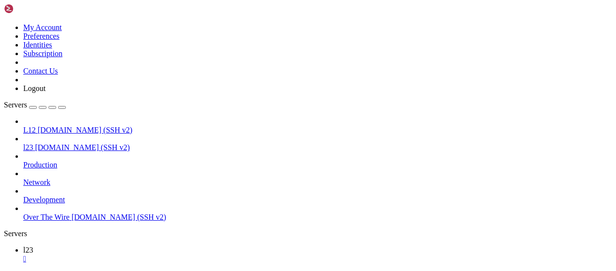
drag, startPoint x: 221, startPoint y: 557, endPoint x: 266, endPoint y: 620, distance: 77.3
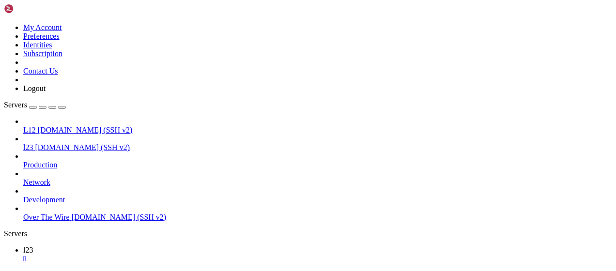
scroll to position [897, 0]
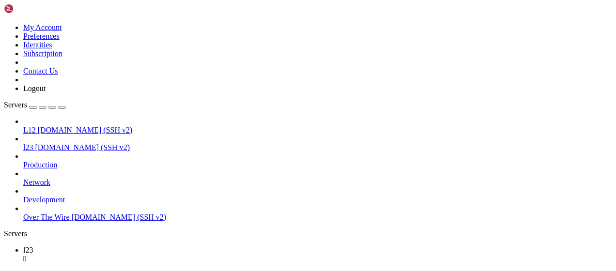
drag, startPoint x: 350, startPoint y: 628, endPoint x: 131, endPoint y: 644, distance: 219.5
drag, startPoint x: 172, startPoint y: 583, endPoint x: 262, endPoint y: 623, distance: 98.4
